Goal: Information Seeking & Learning: Learn about a topic

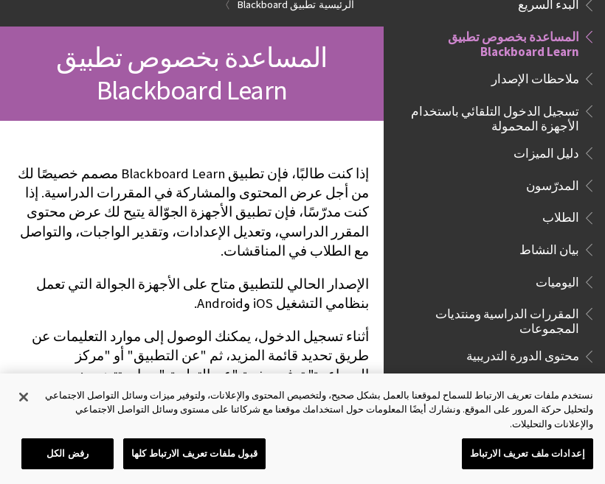
scroll to position [138, 0]
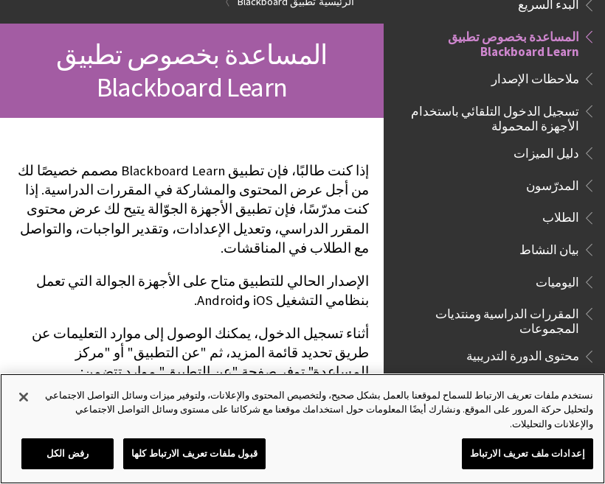
click at [234, 467] on button "قبول ملفات تعريف الارتباط كلها" at bounding box center [194, 454] width 142 height 31
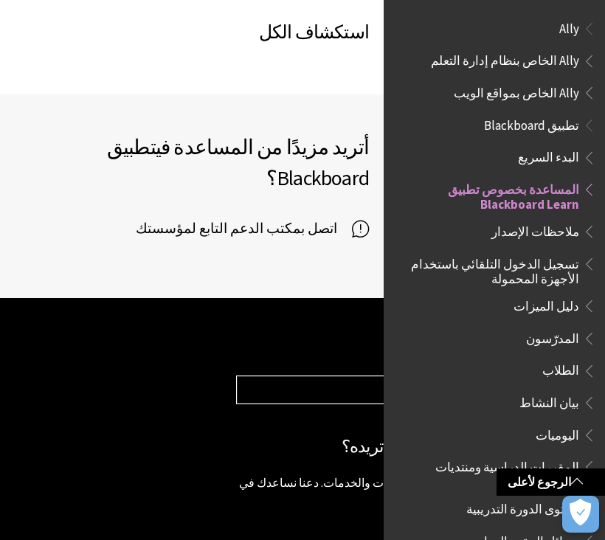
scroll to position [0, 0]
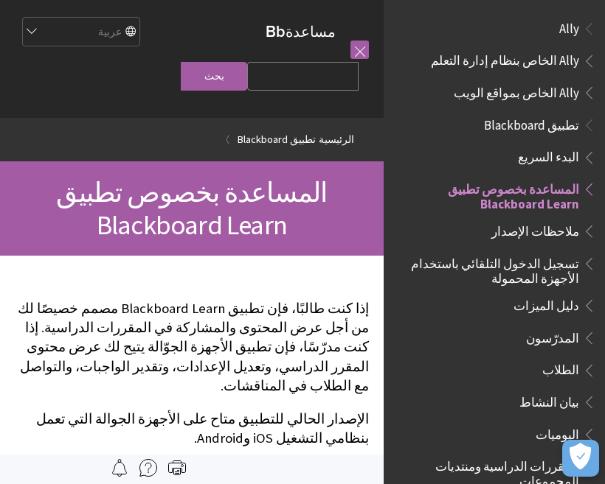
scroll to position [153, 0]
